Goal: Contribute content: Add original content to the website for others to see

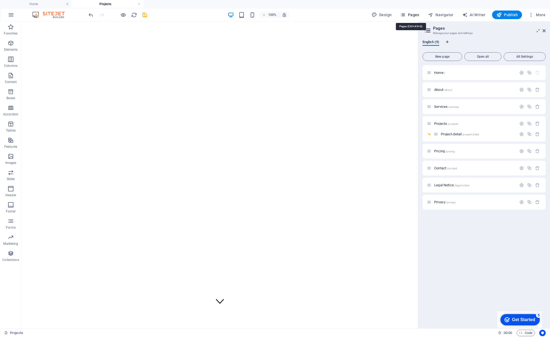
scroll to position [16, 0]
click at [412, 15] on span "Pages" at bounding box center [409, 14] width 19 height 5
click at [450, 168] on span "/contact" at bounding box center [451, 168] width 10 height 3
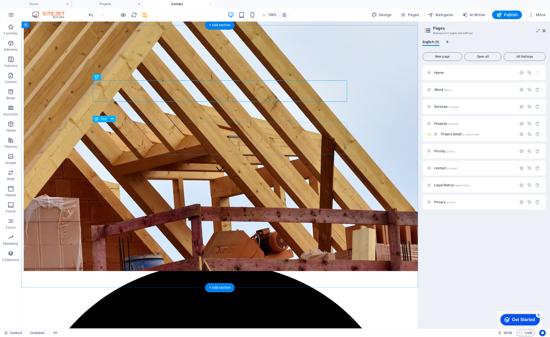
scroll to position [150, 0]
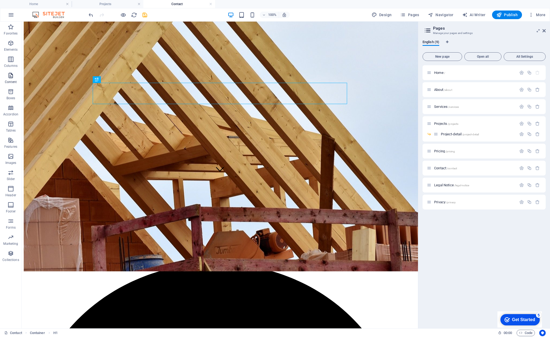
click at [14, 78] on span "Content" at bounding box center [11, 78] width 22 height 13
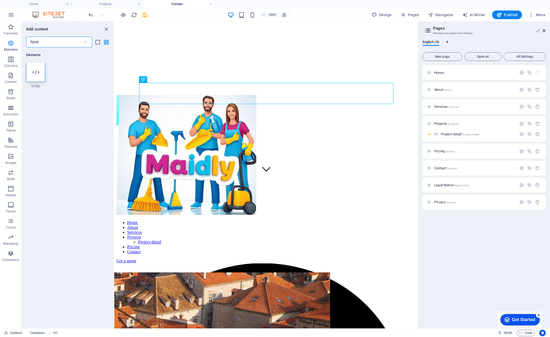
scroll to position [0, 0]
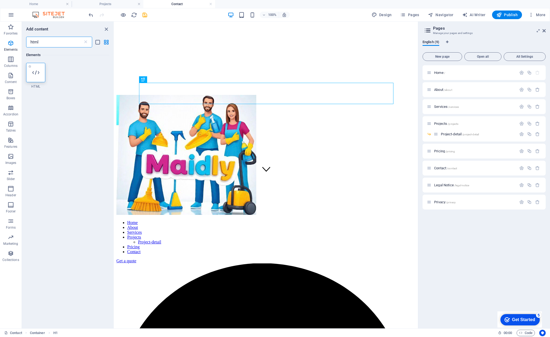
type input "html"
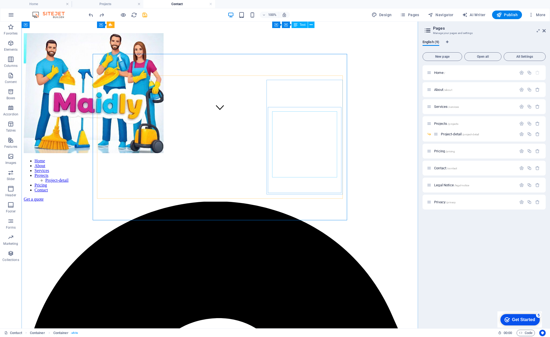
scroll to position [211, 0]
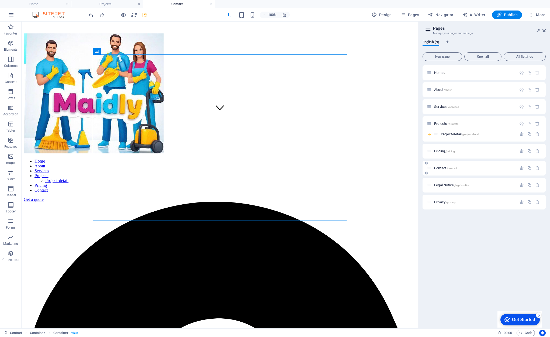
click at [442, 167] on span "Contact /contact" at bounding box center [445, 168] width 23 height 4
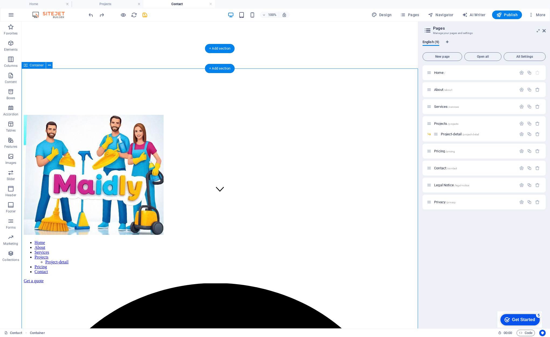
scroll to position [128, 0]
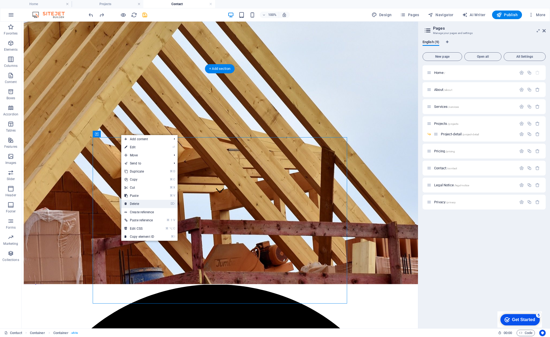
click at [141, 201] on link "⌦ Delete" at bounding box center [139, 204] width 36 height 8
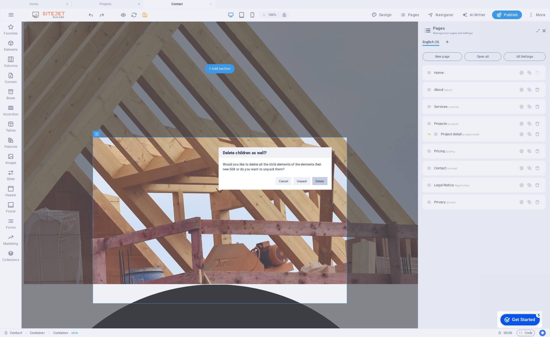
click at [321, 180] on button "Delete" at bounding box center [319, 181] width 15 height 8
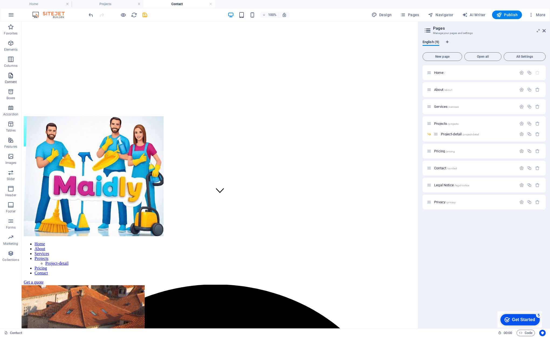
click at [12, 78] on icon "button" at bounding box center [11, 75] width 6 height 6
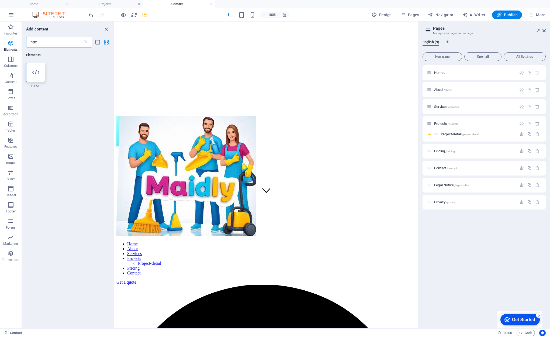
scroll to position [0, 0]
type input "html"
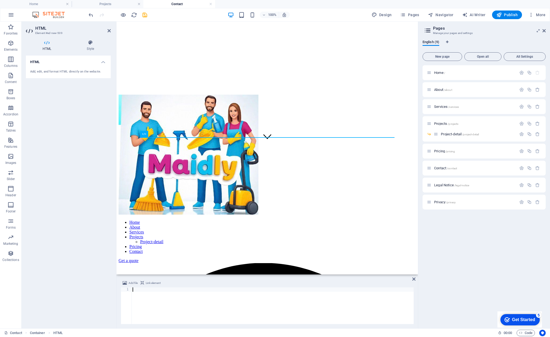
click at [139, 290] on div at bounding box center [272, 309] width 282 height 45
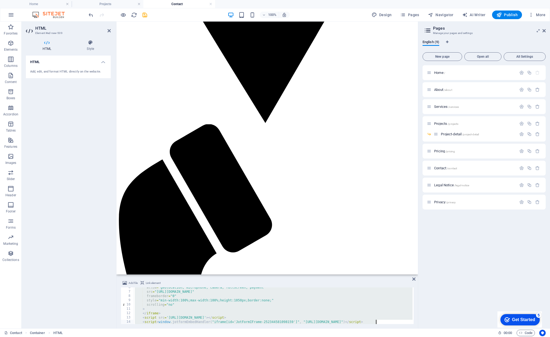
scroll to position [24, 0]
drag, startPoint x: 136, startPoint y: 292, endPoint x: 192, endPoint y: 359, distance: 87.6
click at [192, 336] on html "[DOMAIN_NAME] Home Projects Contact Favorites Elements Columns Content Boxes Ac…" at bounding box center [275, 168] width 550 height 337
type textarea "<script src='[URL][DOMAIN_NAME]'></script> <script>window.jotformEmbedHandler("…"
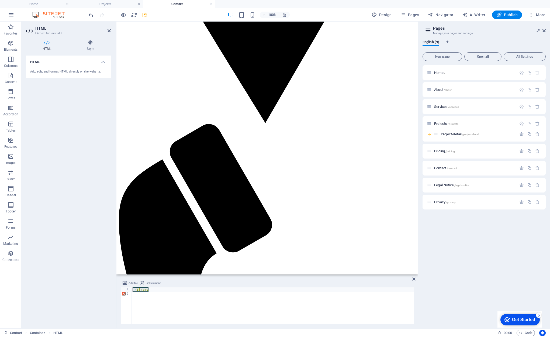
drag, startPoint x: 152, startPoint y: 290, endPoint x: 132, endPoint y: 286, distance: 20.6
click at [133, 287] on div "Add file Link element 1 2 < iframe הההההההההההההההההההההההההההההההההההההההההההה…" at bounding box center [267, 302] width 293 height 44
type textarea "<iframe"
click at [144, 296] on div at bounding box center [272, 309] width 282 height 45
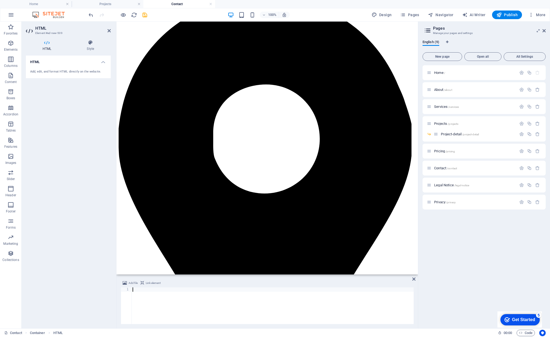
scroll to position [28, 0]
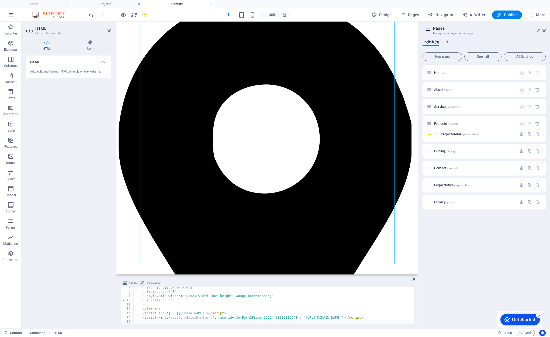
click at [80, 278] on div "HTML Add, edit, and format HTML directly on the website." at bounding box center [68, 189] width 85 height 268
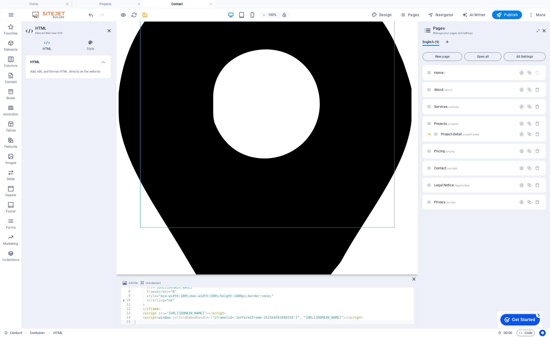
scroll to position [431, 0]
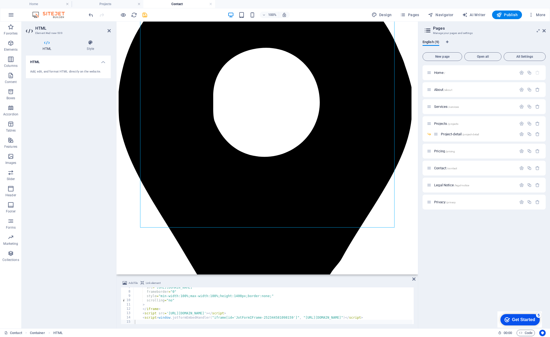
drag, startPoint x: 237, startPoint y: 296, endPoint x: 238, endPoint y: 305, distance: 9.0
click at [237, 296] on div "src = "[URL][DOMAIN_NAME]" frameborder = "0" style = "min-width:100%;max-width:…" at bounding box center [273, 307] width 279 height 45
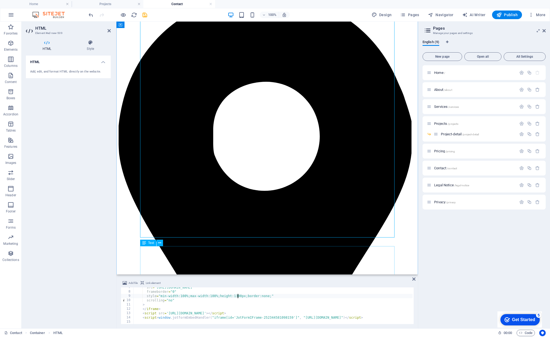
type textarea "style="min-width:100%;max-width:100%;height:1300px;border:none;""
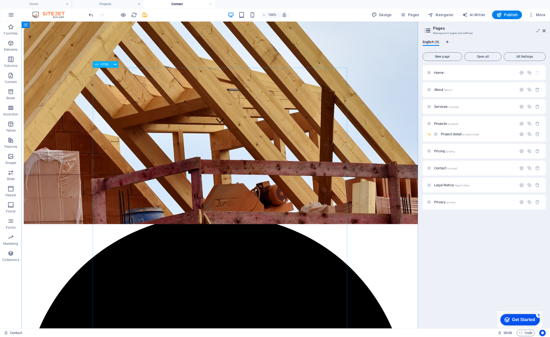
scroll to position [198, 0]
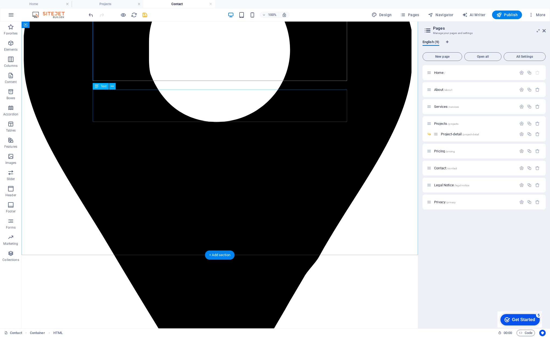
scroll to position [552, 0]
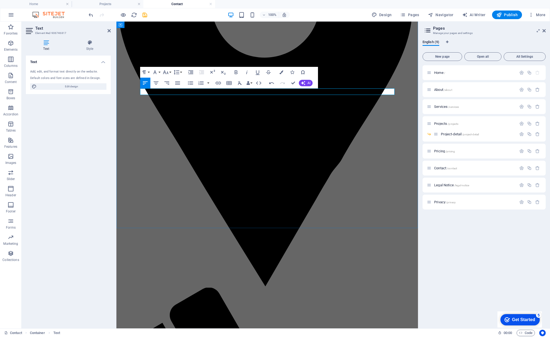
click at [157, 82] on icon "button" at bounding box center [156, 83] width 6 height 6
click at [159, 82] on button "Align Center" at bounding box center [156, 83] width 10 height 11
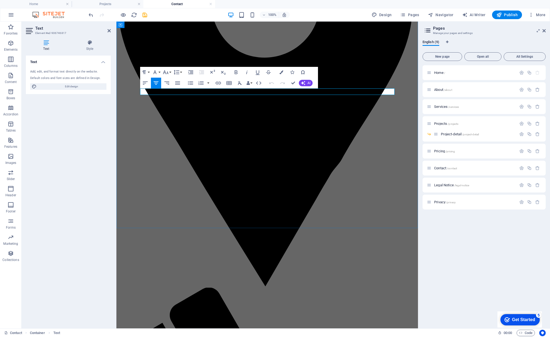
drag, startPoint x: 318, startPoint y: 89, endPoint x: 315, endPoint y: 94, distance: 4.8
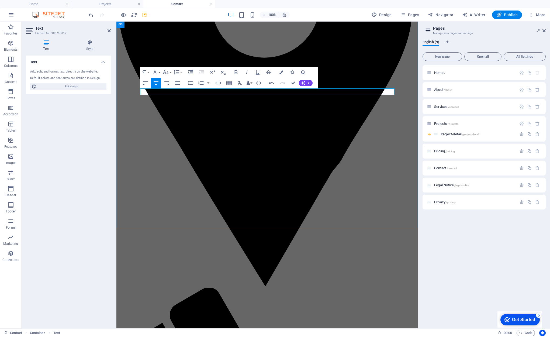
click at [102, 133] on div "Text Add, edit, and format text directly on the website. Default colors and fon…" at bounding box center [68, 189] width 85 height 268
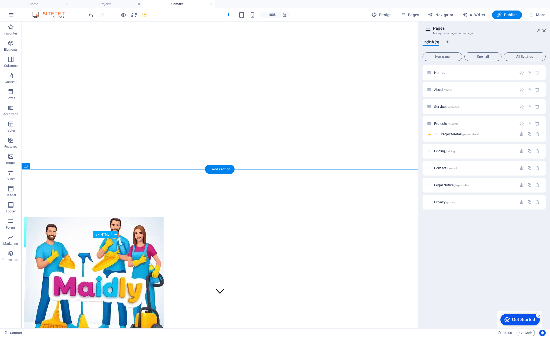
scroll to position [28, 0]
click at [440, 124] on span "Projects /projects" at bounding box center [446, 123] width 24 height 4
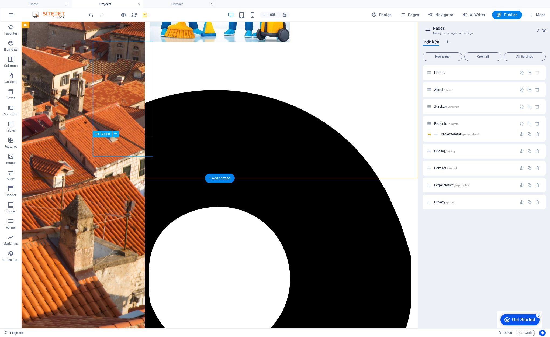
scroll to position [436, 0]
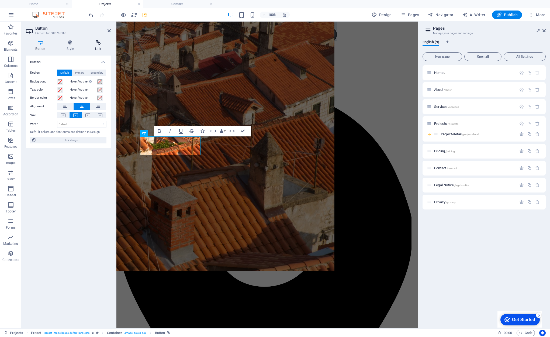
click at [97, 44] on icon at bounding box center [97, 42] width 25 height 5
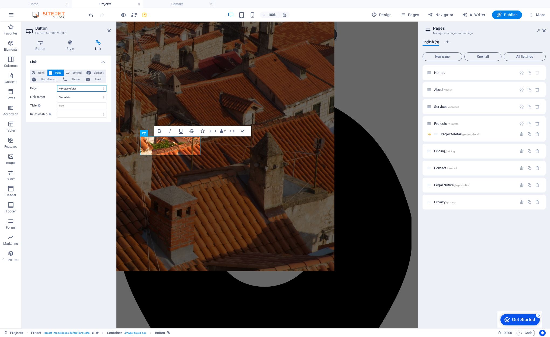
select select "6"
drag, startPoint x: 73, startPoint y: 153, endPoint x: 114, endPoint y: 154, distance: 40.4
click at [73, 153] on div "Link None Page External Element Next element Phone Email Page Home About Servic…" at bounding box center [68, 189] width 85 height 268
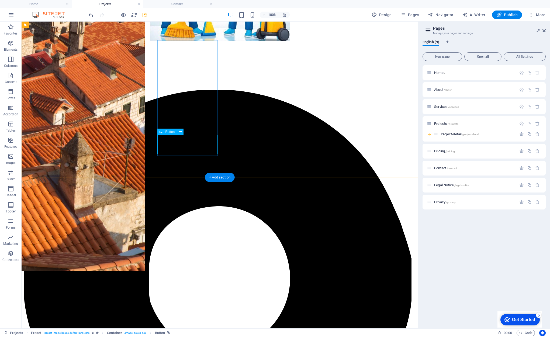
select select "4"
select select
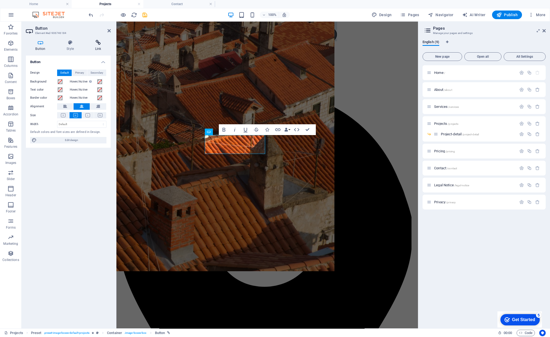
click at [96, 42] on icon at bounding box center [97, 42] width 25 height 5
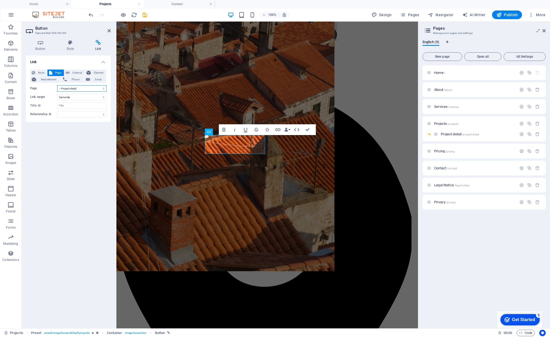
select select "6"
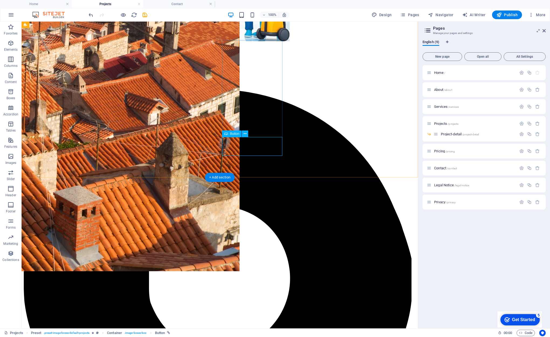
select select "4"
select select
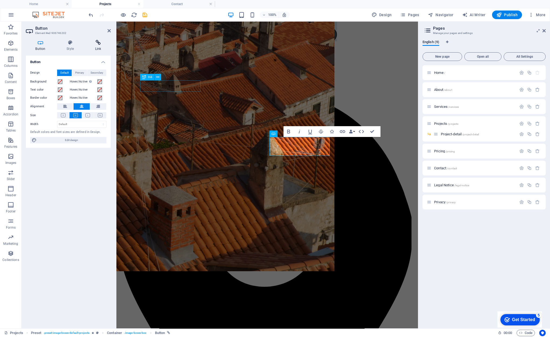
click at [98, 43] on icon at bounding box center [97, 42] width 25 height 5
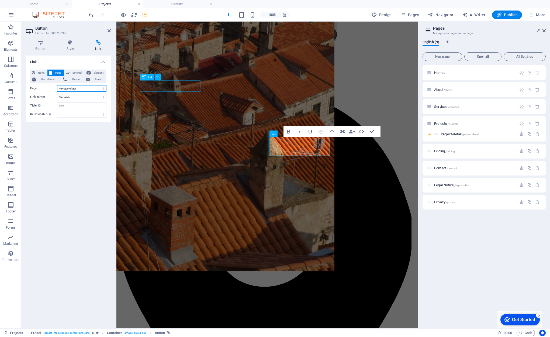
select select "6"
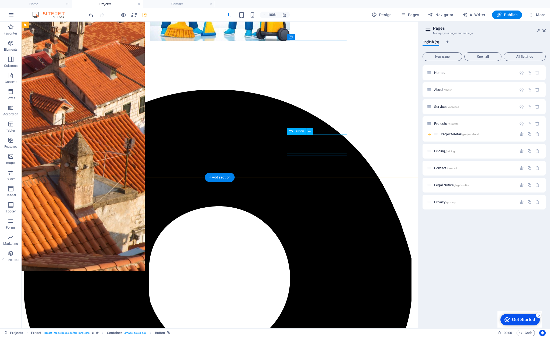
select select "4"
select select
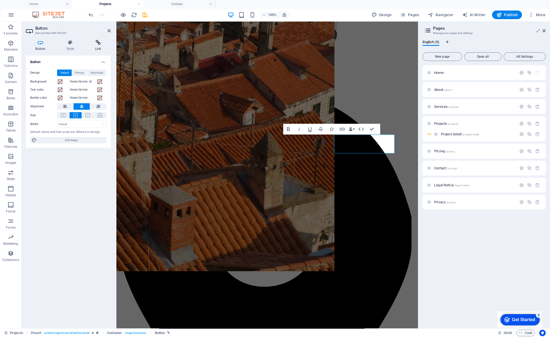
click at [101, 44] on icon at bounding box center [97, 42] width 25 height 5
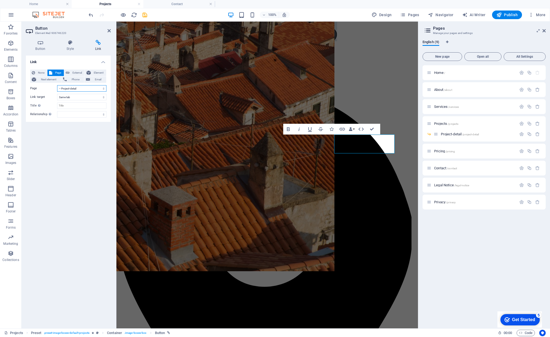
select select "6"
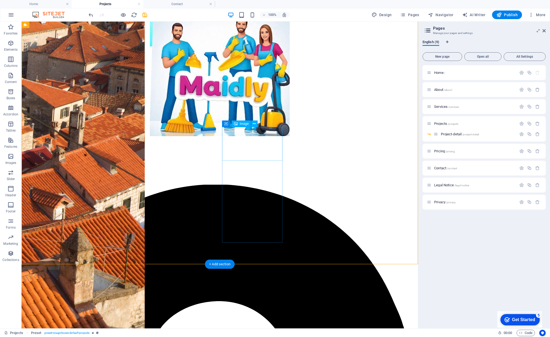
scroll to position [330, 0]
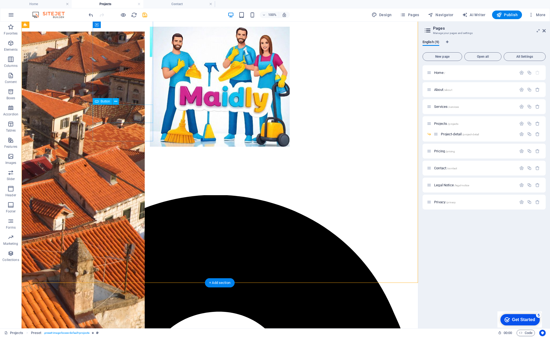
select select "4"
select select
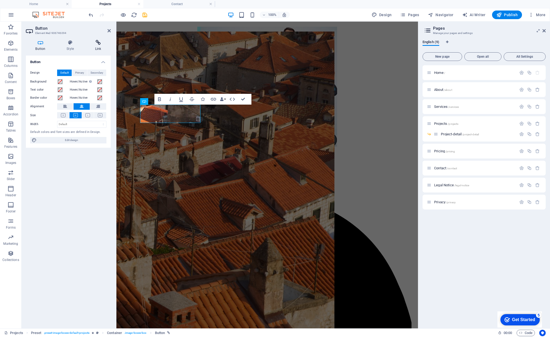
click at [97, 41] on icon at bounding box center [97, 42] width 25 height 5
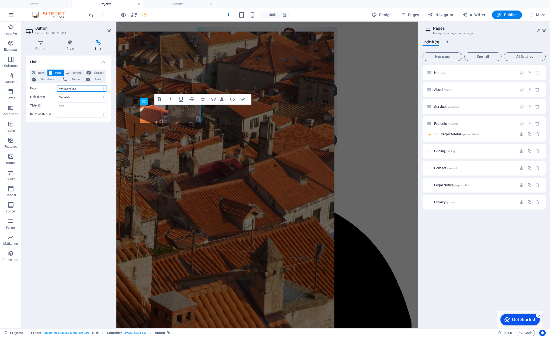
select select "6"
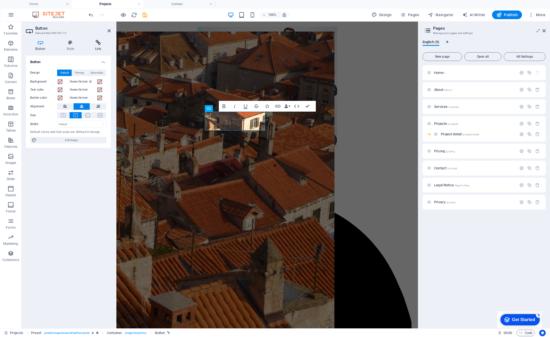
click at [96, 46] on h4 "Link" at bounding box center [97, 45] width 25 height 11
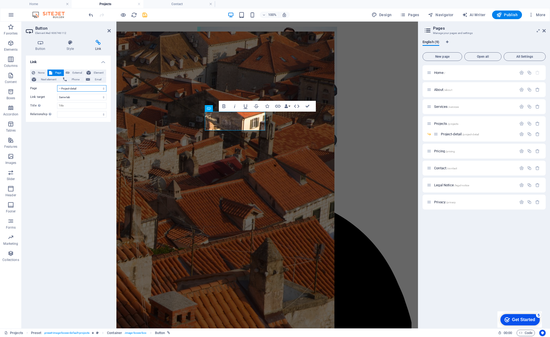
select select "6"
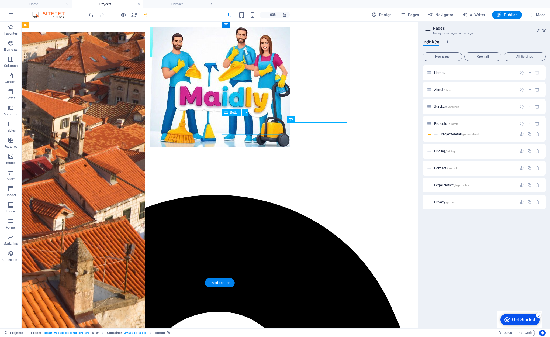
select select "4"
select select
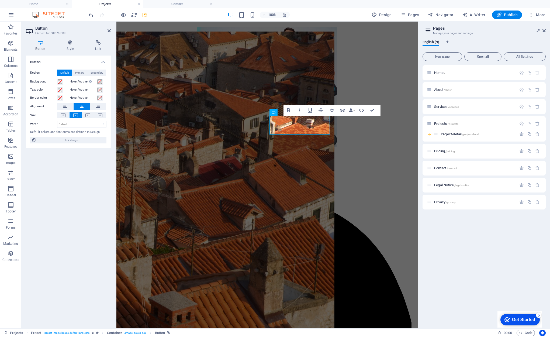
click at [97, 40] on div "Button Style Link Button Design Default Primary Secondary Background Hover/Acti…" at bounding box center [68, 182] width 93 height 292
click at [99, 46] on h4 "Link" at bounding box center [97, 45] width 25 height 11
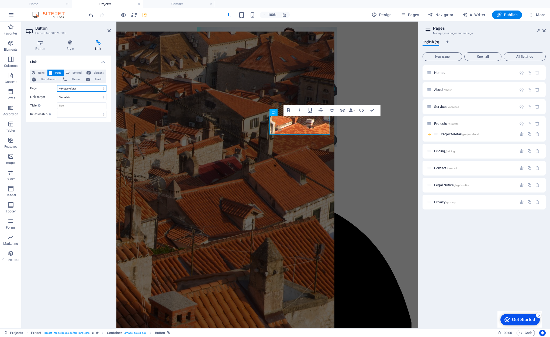
select select "6"
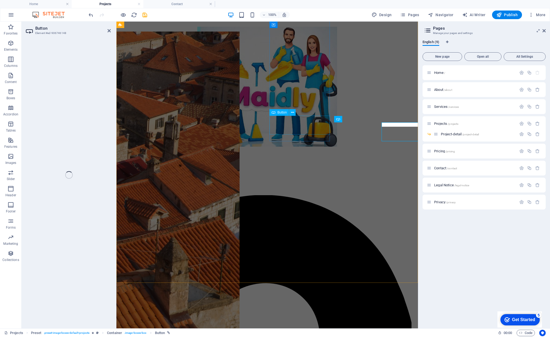
select select "4"
select select
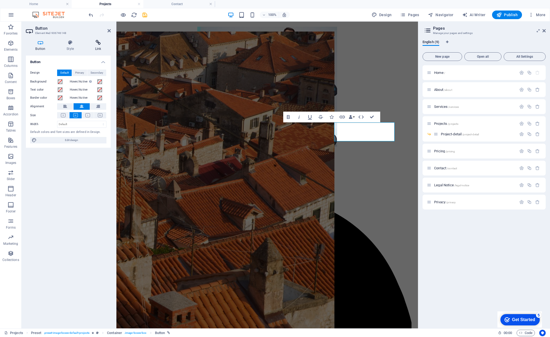
click at [97, 47] on h4 "Link" at bounding box center [97, 45] width 25 height 11
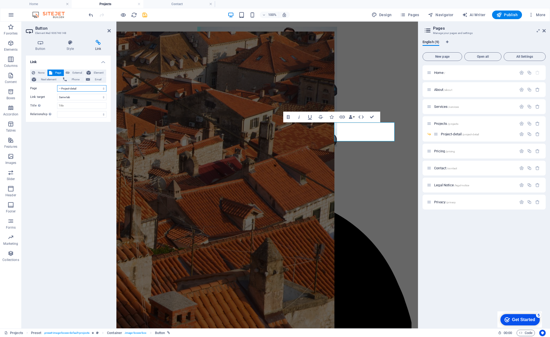
select select "6"
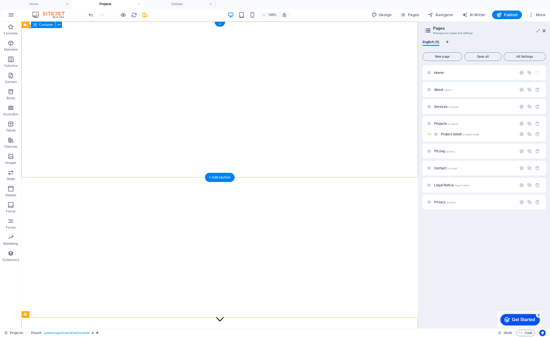
scroll to position [0, 0]
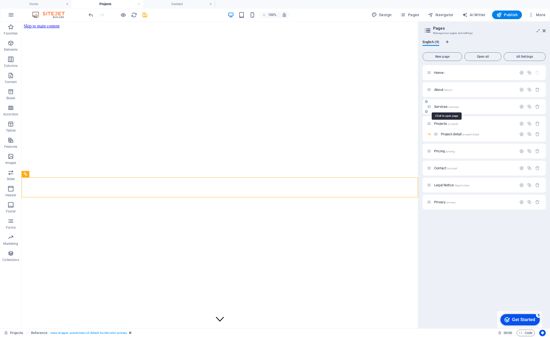
click at [442, 106] on span "Services /services" at bounding box center [446, 106] width 25 height 4
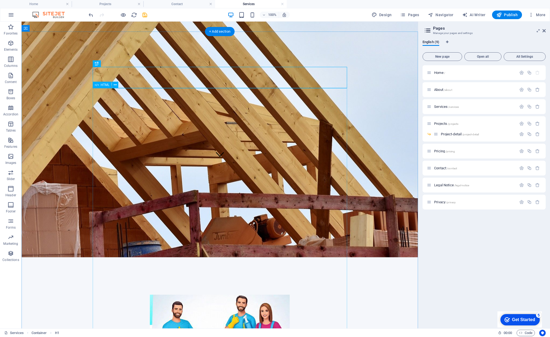
scroll to position [166, 0]
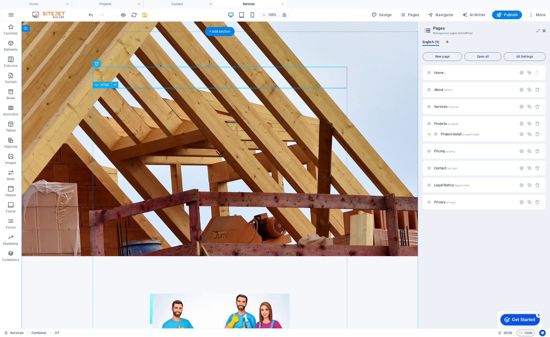
click at [103, 85] on span "HTML" at bounding box center [105, 84] width 9 height 3
click at [115, 84] on icon at bounding box center [115, 85] width 3 height 6
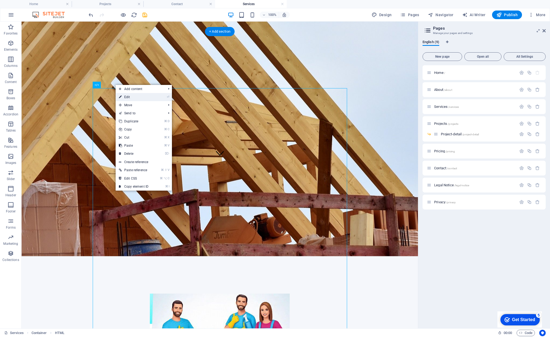
click at [129, 96] on link "⏎ Edit" at bounding box center [134, 97] width 36 height 8
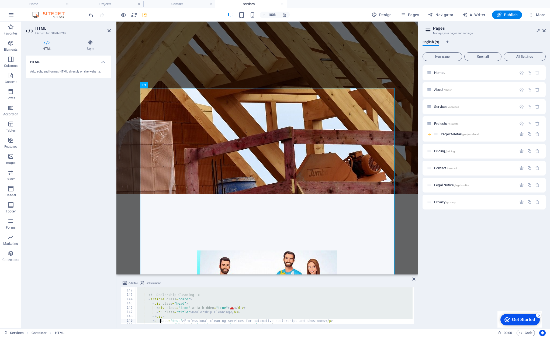
scroll to position [667, 0]
drag, startPoint x: 135, startPoint y: 291, endPoint x: 171, endPoint y: 357, distance: 74.7
click at [171, 336] on html "[DOMAIN_NAME] Home Projects Contact Services Favorites Elements Columns Content…" at bounding box center [275, 168] width 550 height 337
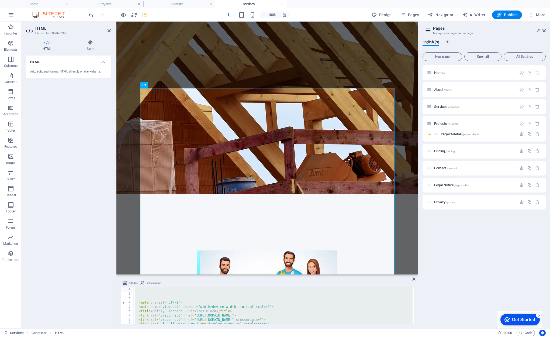
drag, startPoint x: 165, startPoint y: 311, endPoint x: 84, endPoint y: 194, distance: 142.1
click at [84, 194] on div "HTML Element #ed-907070289 HTML Style HTML Add, edit, and format HTML directly …" at bounding box center [220, 175] width 396 height 306
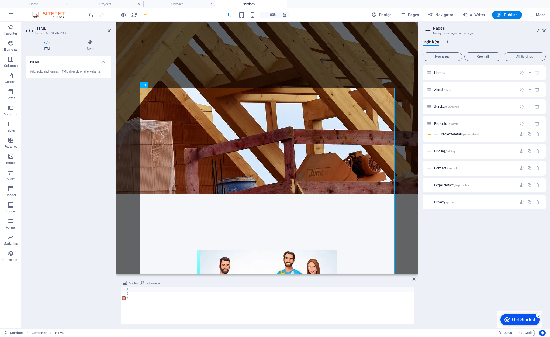
click at [136, 300] on div at bounding box center [272, 309] width 282 height 45
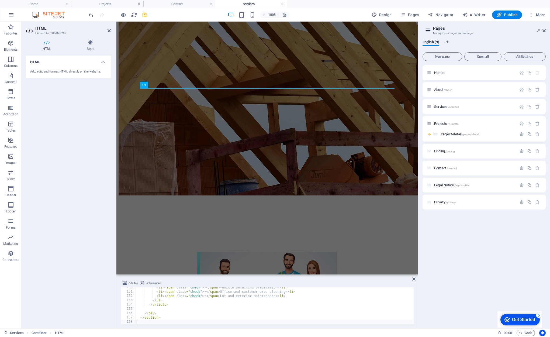
scroll to position [644, 0]
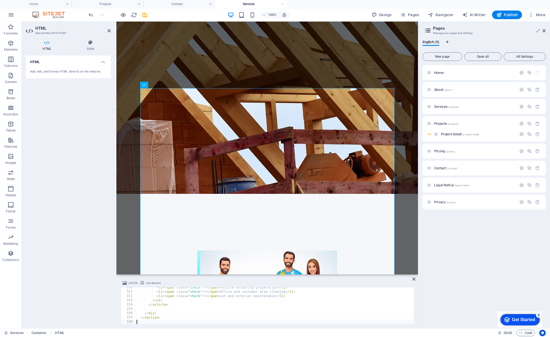
click at [79, 282] on div "HTML Add, edit, and format HTML directly on the website." at bounding box center [68, 189] width 85 height 268
click at [508, 13] on span "Publish" at bounding box center [506, 14] width 21 height 5
